Goal: Information Seeking & Learning: Learn about a topic

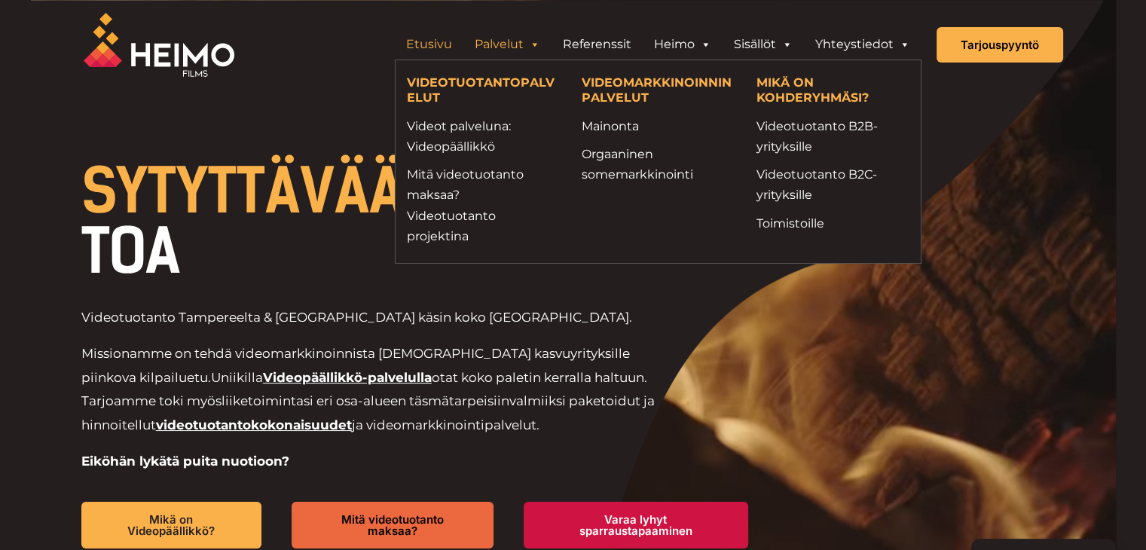
click at [514, 41] on link "Palvelut" at bounding box center [508, 44] width 88 height 30
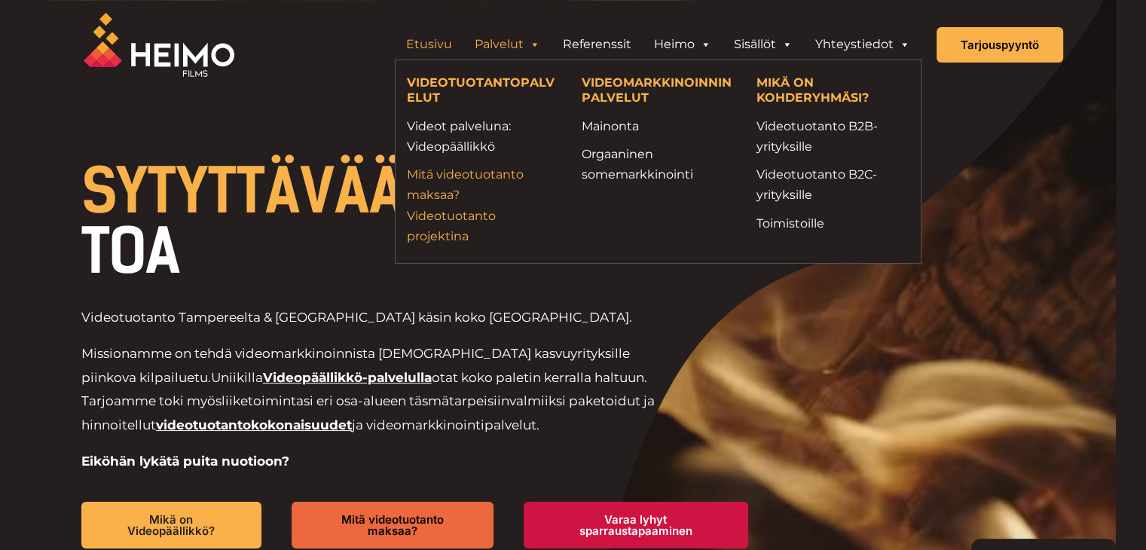
click at [451, 217] on link "Mitä videotuotanto maksaa? Videotuotanto projektina" at bounding box center [483, 205] width 152 height 82
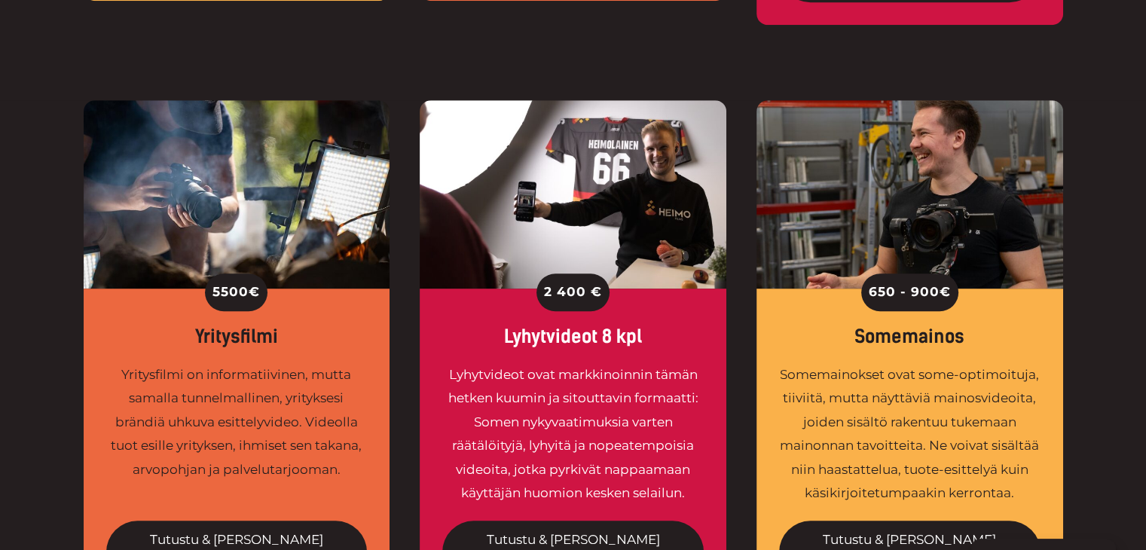
scroll to position [1432, 0]
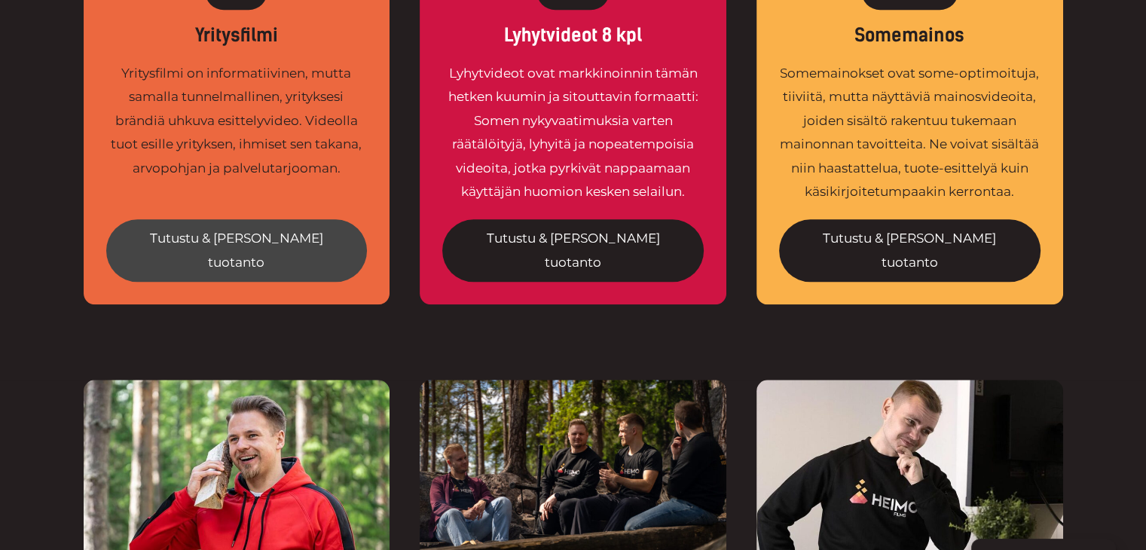
click at [238, 219] on link "Tutustu & tilaa tuotanto" at bounding box center [237, 250] width 262 height 63
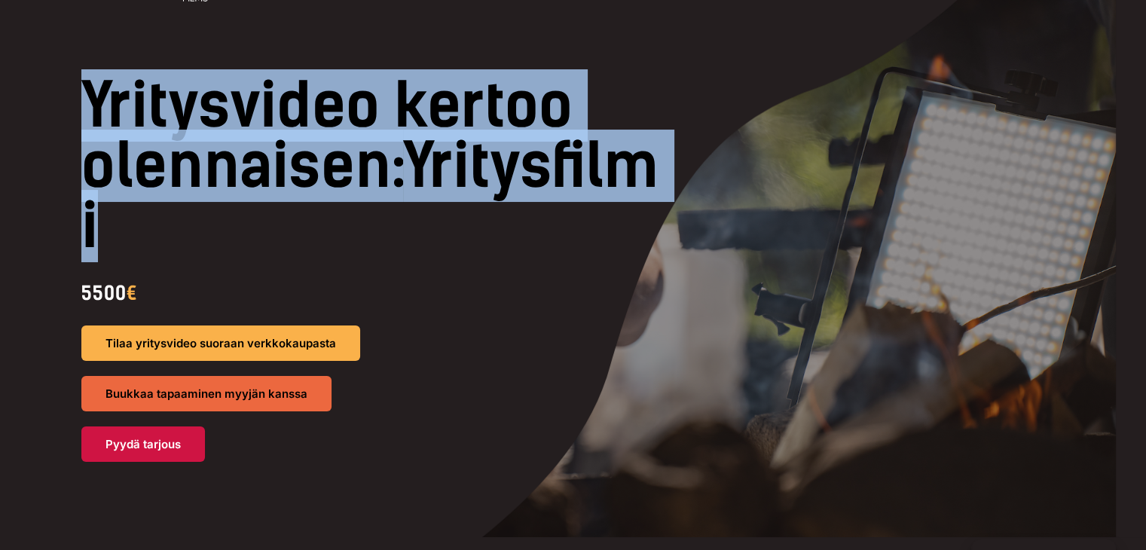
drag, startPoint x: 360, startPoint y: 270, endPoint x: 376, endPoint y: 234, distance: 39.5
click at [380, 235] on h1 "Yritysvideo kertoo olennaisen: Yritysfilmi" at bounding box center [378, 165] width 595 height 181
click at [376, 233] on h1 "Yritysvideo kertoo olennaisen: Yritysfilmi" at bounding box center [378, 165] width 595 height 181
click at [359, 234] on h1 "Yritysvideo kertoo olennaisen: Yritysfilmi" at bounding box center [378, 165] width 595 height 181
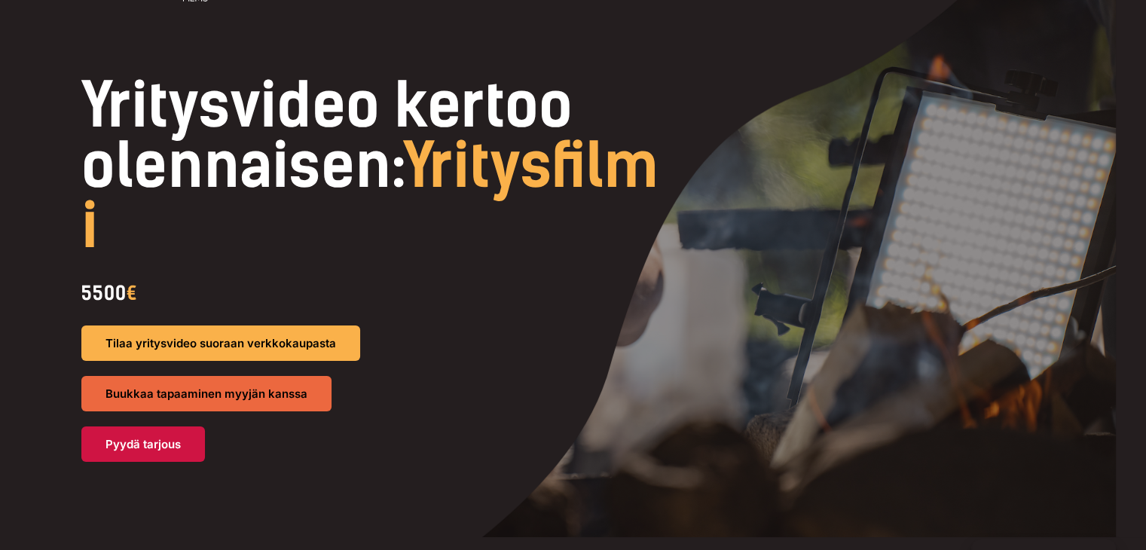
click at [93, 103] on h1 "Yritysvideo kertoo olennaisen: Yritysfilmi" at bounding box center [378, 165] width 595 height 181
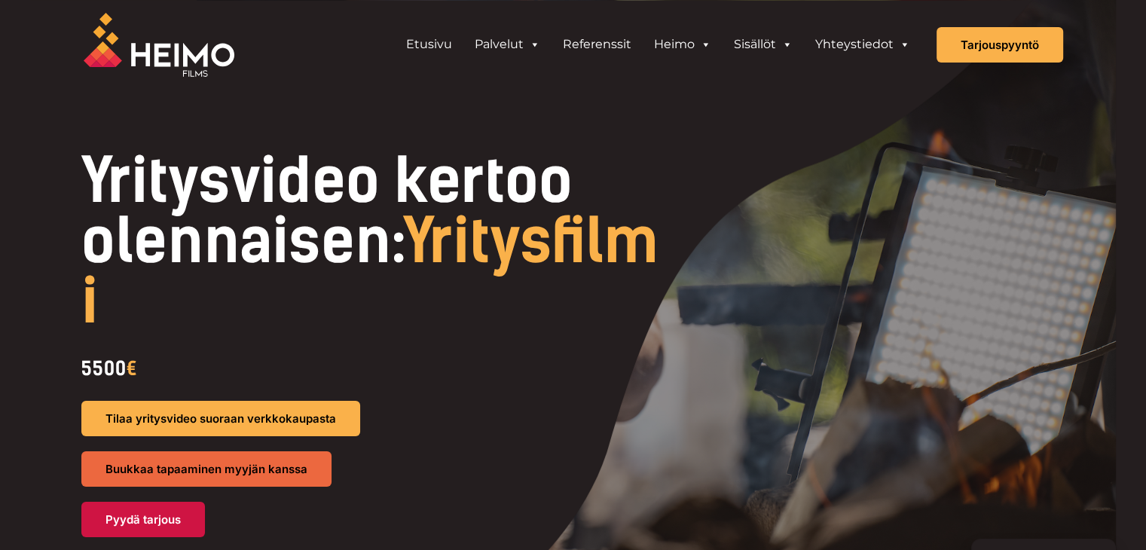
click at [91, 165] on h1 "Yritysvideo kertoo olennaisen: Yritysfilmi" at bounding box center [378, 241] width 595 height 181
click at [84, 158] on h1 "Yritysvideo kertoo olennaisen: Yritysfilmi" at bounding box center [378, 241] width 595 height 181
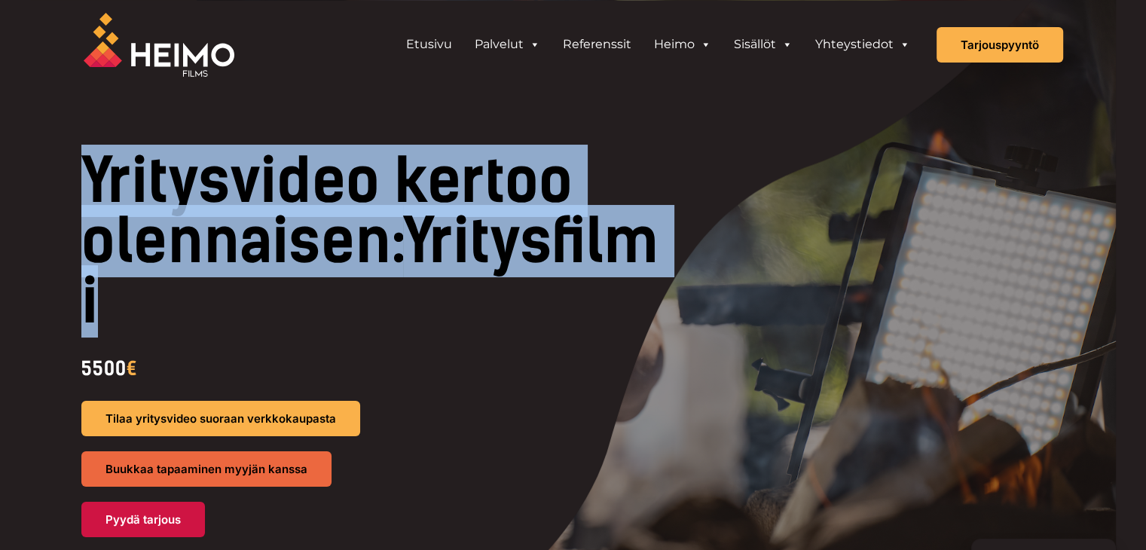
drag, startPoint x: 360, startPoint y: 290, endPoint x: 79, endPoint y: 176, distance: 303.6
click at [79, 176] on div "Yritysvideo kertoo olennaisen: Yritysfilmi 5500 € Tilaa yritysvideo suoraan ver…" at bounding box center [573, 344] width 1025 height 387
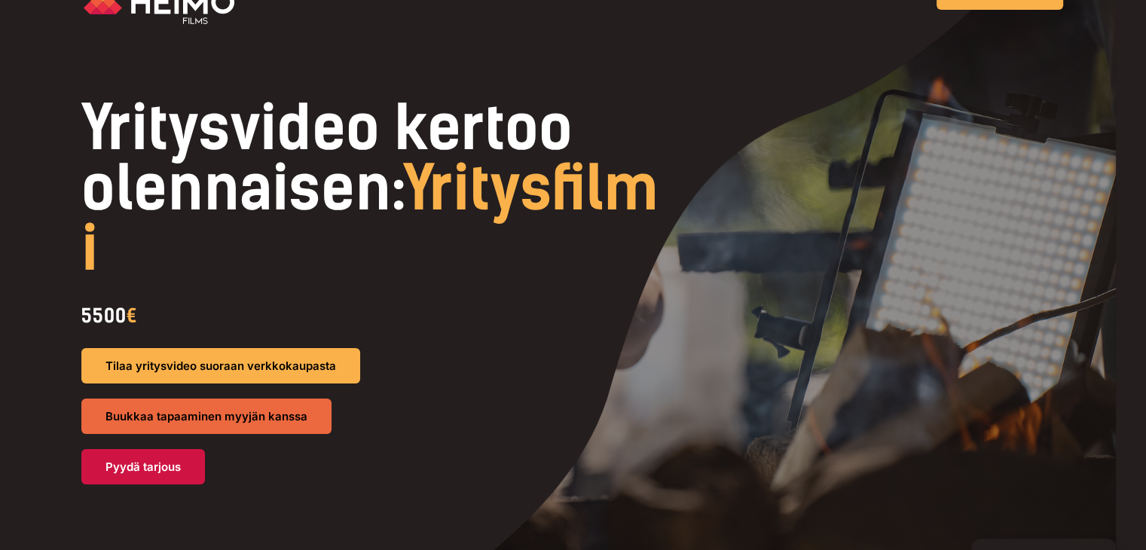
scroll to position [75, 0]
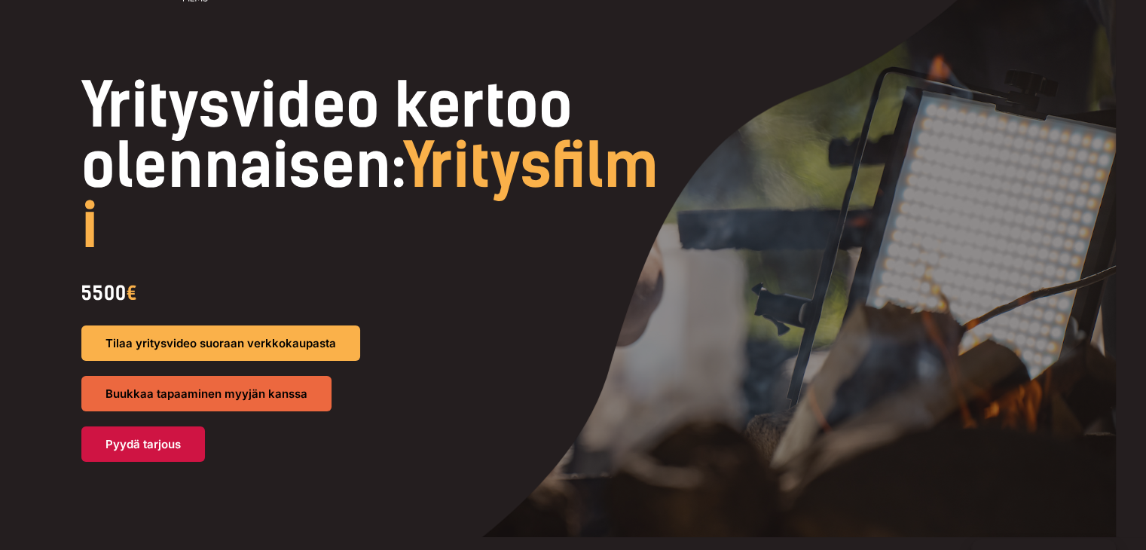
click at [355, 228] on h1 "Yritysvideo kertoo olennaisen: Yritysfilmi" at bounding box center [378, 165] width 595 height 181
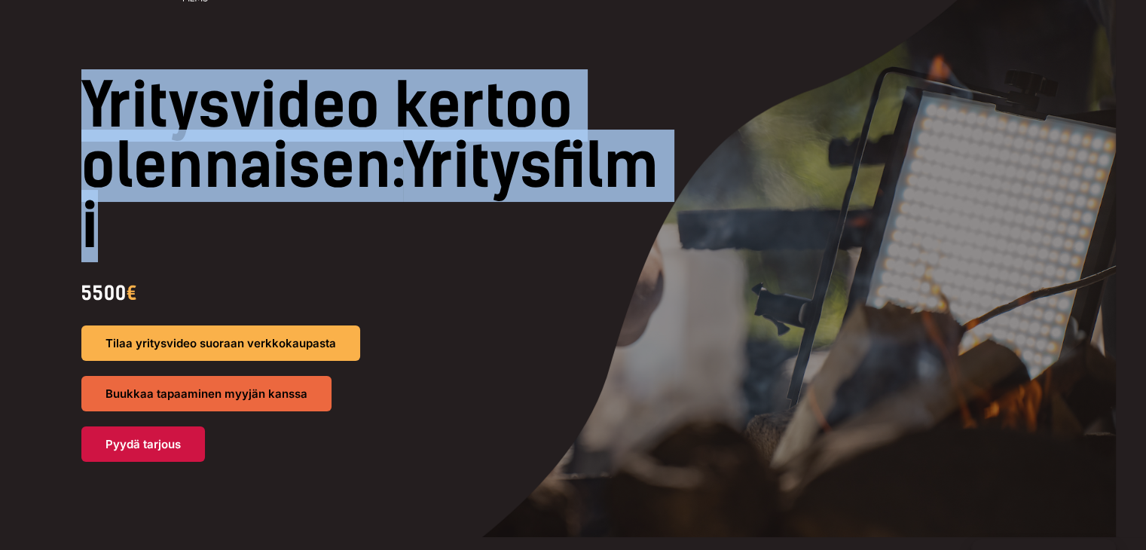
drag, startPoint x: 93, startPoint y: 93, endPoint x: 355, endPoint y: 206, distance: 285.6
click at [353, 206] on h1 "Yritysvideo kertoo olennaisen: Yritysfilmi" at bounding box center [378, 165] width 595 height 181
click at [357, 206] on h1 "Yritysvideo kertoo olennaisen: Yritysfilmi" at bounding box center [378, 165] width 595 height 181
click at [363, 211] on h1 "Yritysvideo kertoo olennaisen: Yritysfilmi" at bounding box center [378, 165] width 595 height 181
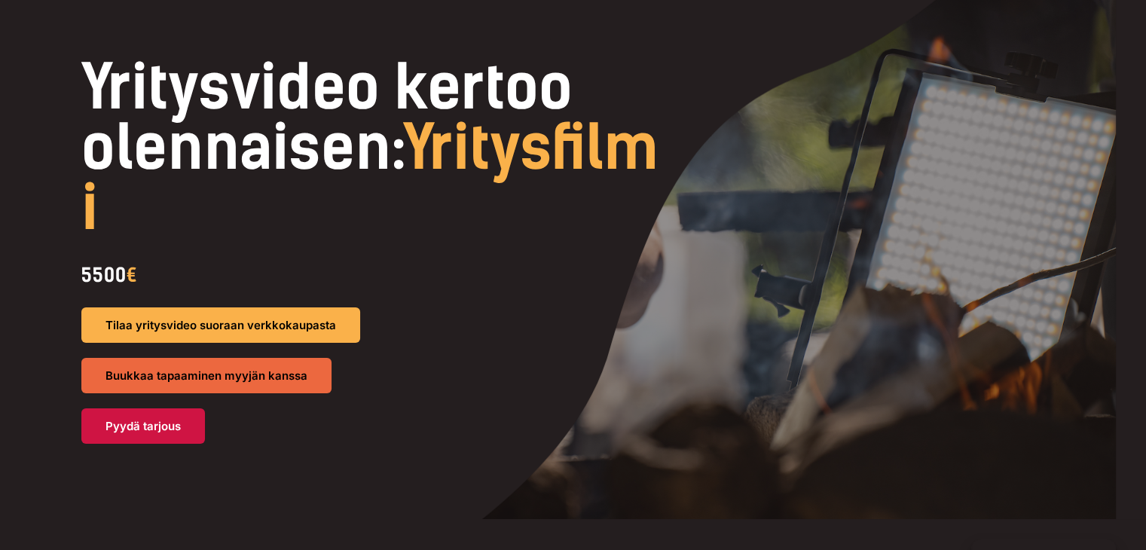
scroll to position [0, 0]
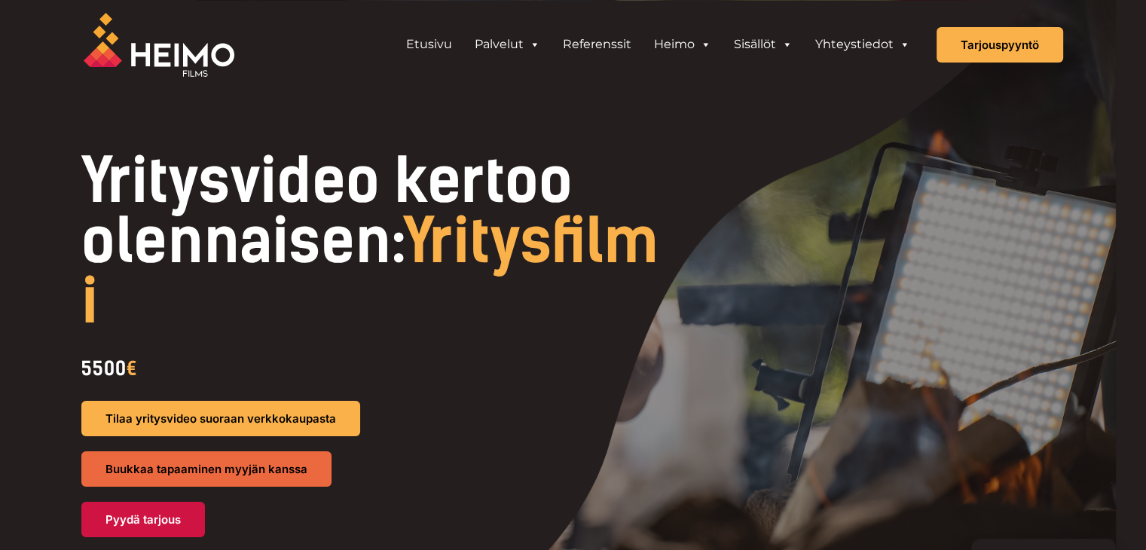
click at [81, 183] on h1 "Yritysvideo kertoo olennaisen: Yritysfilmi" at bounding box center [378, 241] width 595 height 181
click at [355, 305] on h1 "Yritysvideo kertoo olennaisen: Yritysfilmi" at bounding box center [378, 241] width 595 height 181
